Goal: Transaction & Acquisition: Download file/media

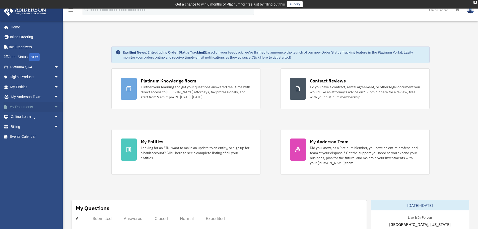
click at [54, 106] on span "arrow_drop_down" at bounding box center [59, 107] width 10 height 10
click at [30, 136] on link "Forms Library" at bounding box center [37, 137] width 60 height 10
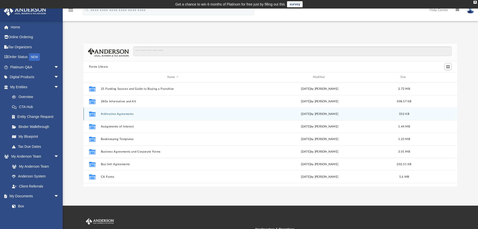
scroll to position [110, 370]
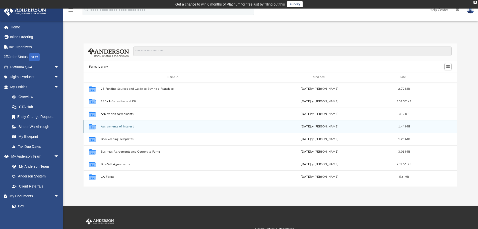
click at [125, 127] on button "Assignments of Interest" at bounding box center [173, 126] width 145 height 3
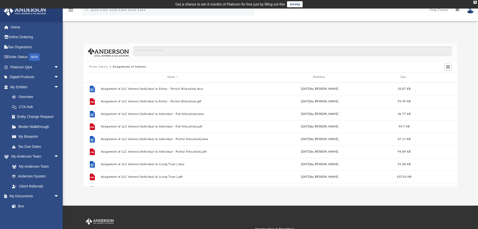
scroll to position [176, 0]
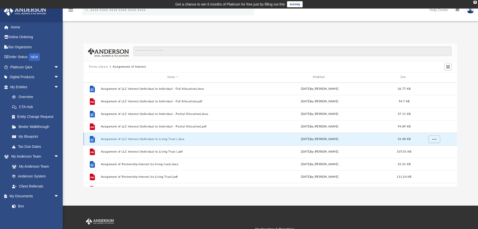
click at [170, 139] on button "Assignment of LLC Interest (Individual to Living Trust ).docx" at bounding box center [173, 138] width 145 height 3
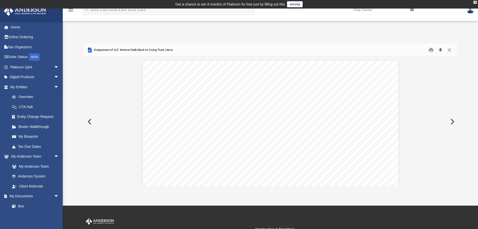
click at [441, 49] on button "Download" at bounding box center [440, 50] width 9 height 8
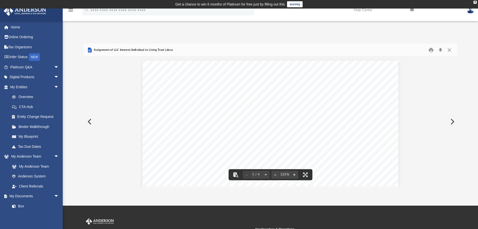
click at [124, 50] on span "Assignment of LLC Interest (Individual to Living Trust ).docx" at bounding box center [133, 50] width 80 height 5
click at [450, 50] on button "Close" at bounding box center [449, 50] width 9 height 8
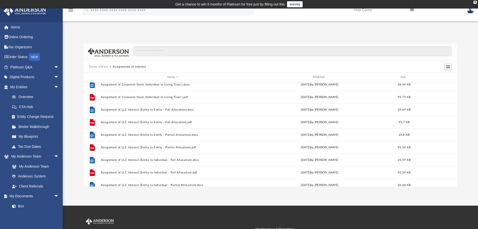
scroll to position [0, 0]
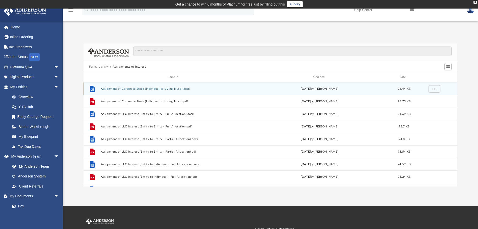
click at [171, 87] on button "Assignment of Corporate Stock (Individual to Living Trust ).docx" at bounding box center [173, 88] width 145 height 3
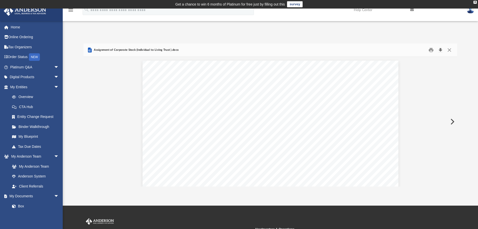
click at [441, 51] on button "Download" at bounding box center [440, 50] width 9 height 8
